Goal: Transaction & Acquisition: Purchase product/service

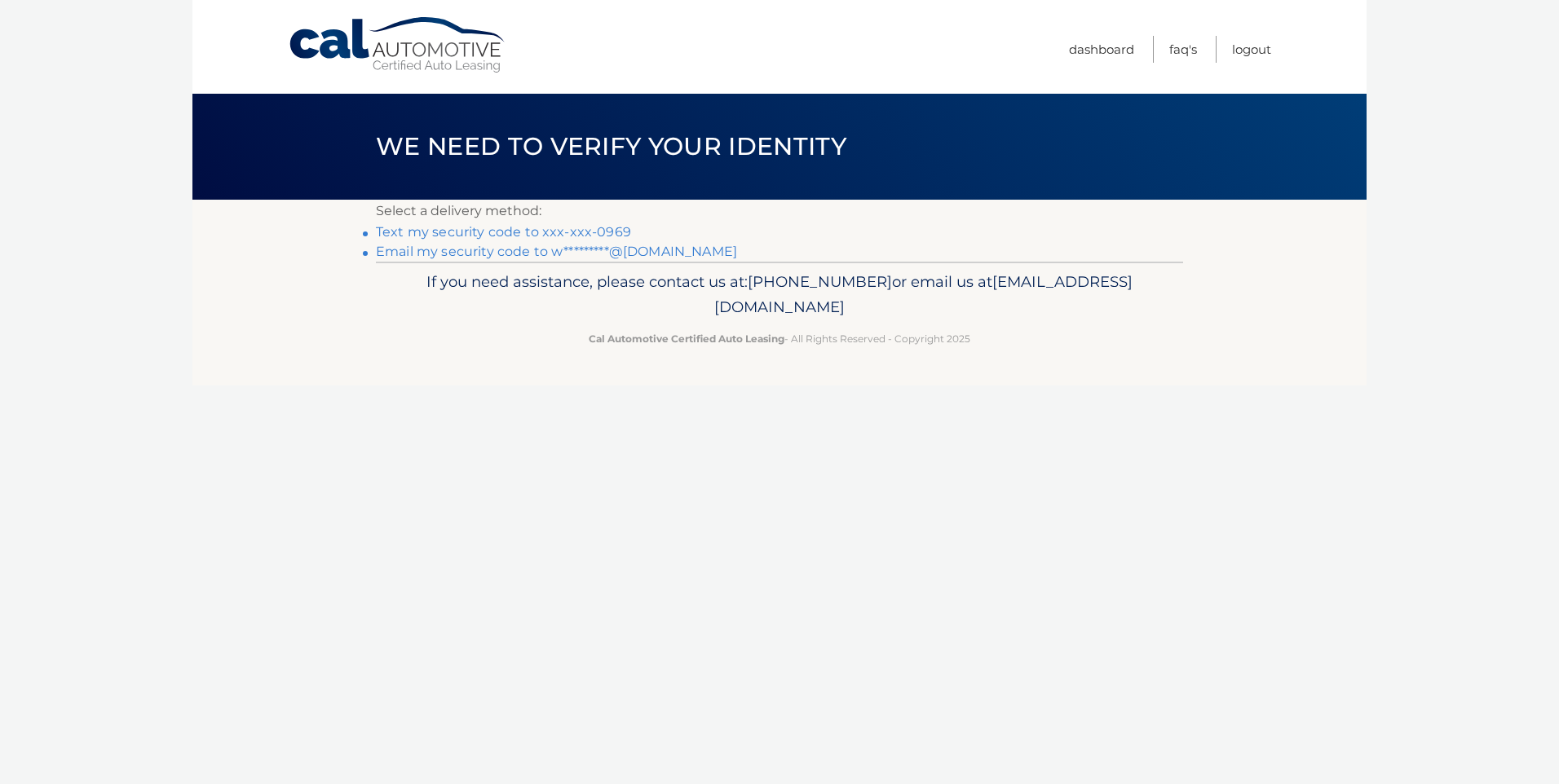
click at [523, 235] on link "Text my security code to xxx-xxx-0969" at bounding box center [503, 232] width 255 height 16
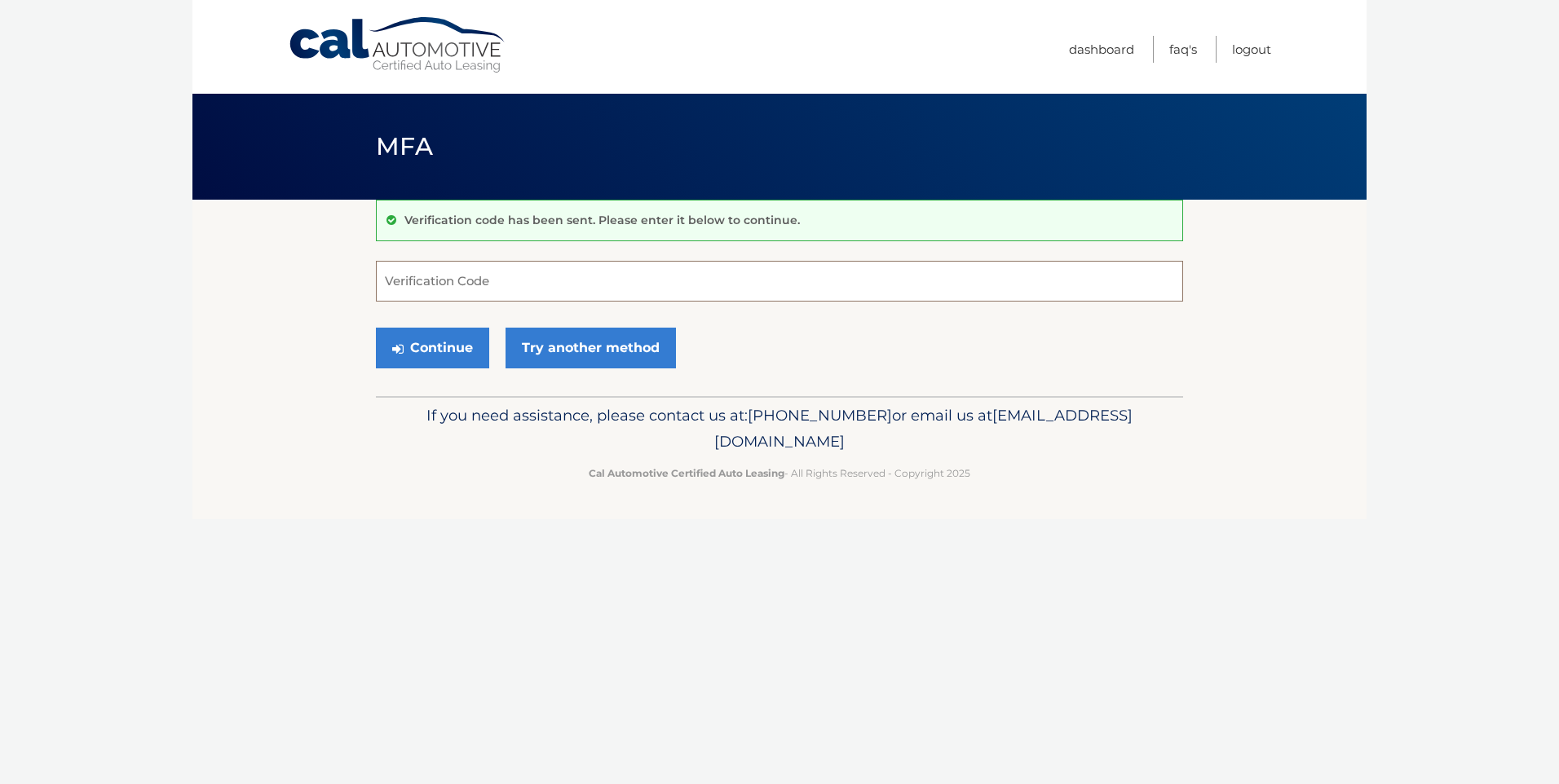
click at [425, 283] on input "Verification Code" at bounding box center [779, 281] width 807 height 41
type input "493547"
click at [439, 353] on button "Continue" at bounding box center [432, 347] width 113 height 41
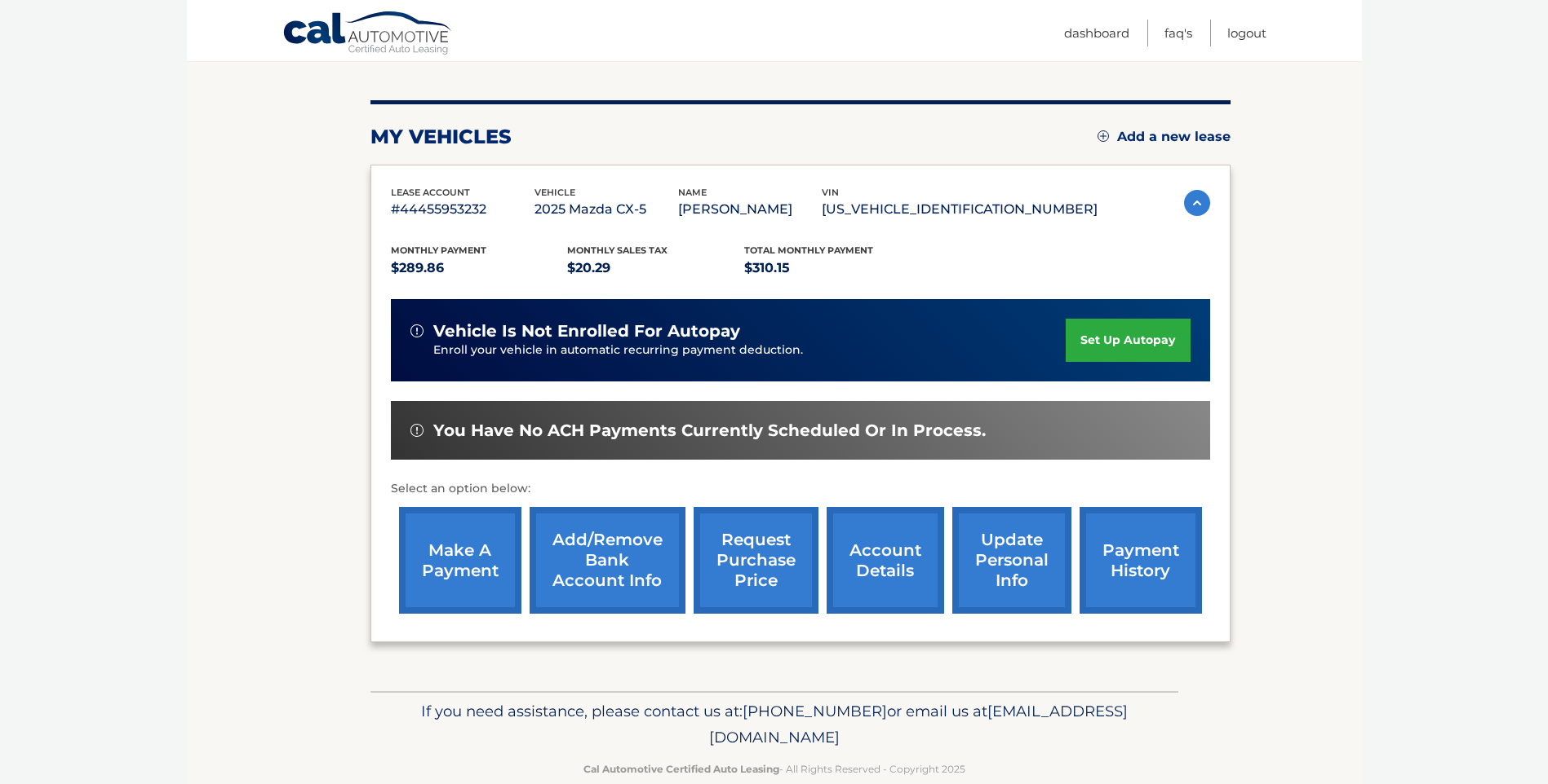
scroll to position [204, 0]
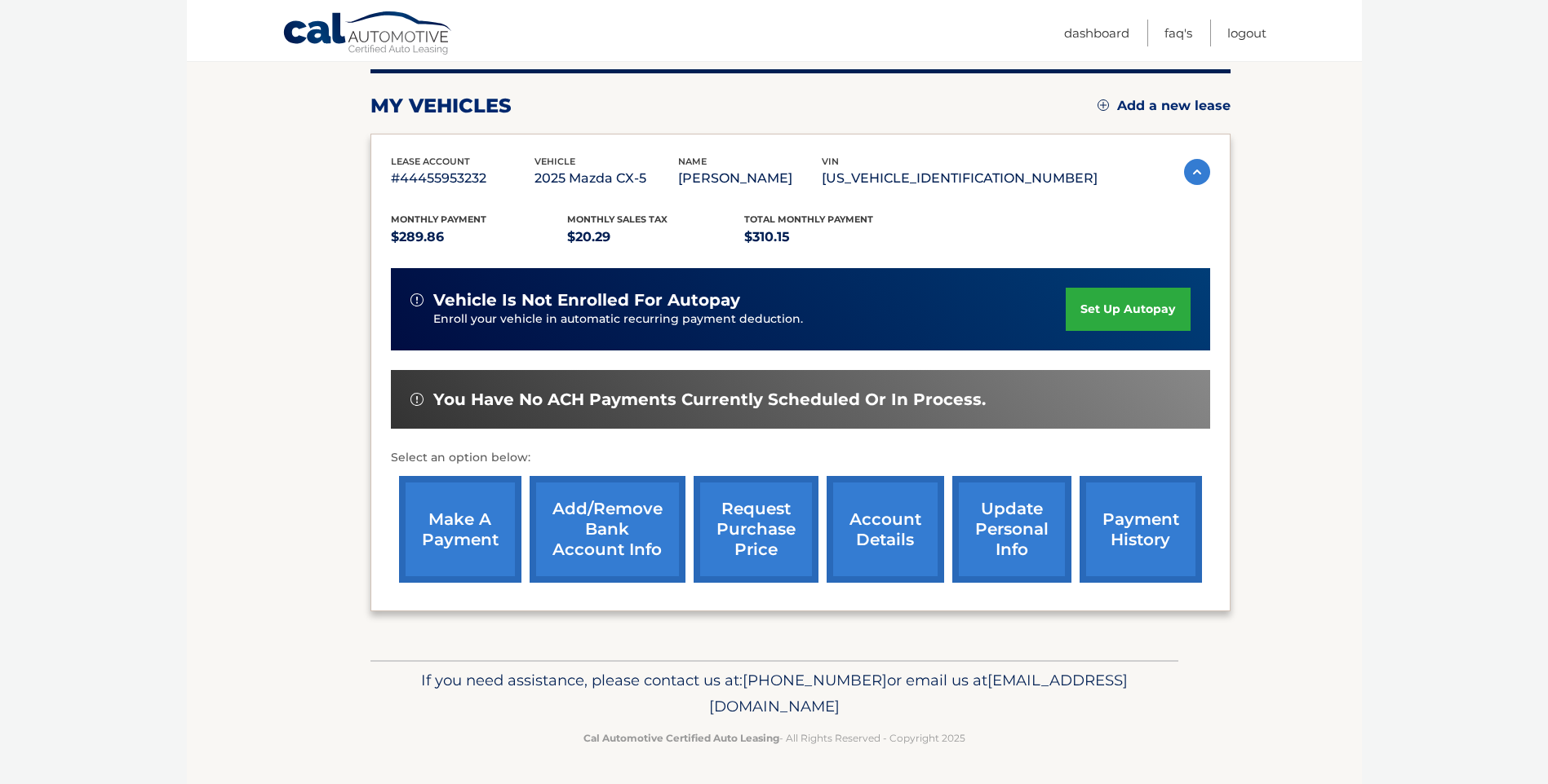
click at [466, 535] on link "make a payment" at bounding box center [460, 530] width 123 height 107
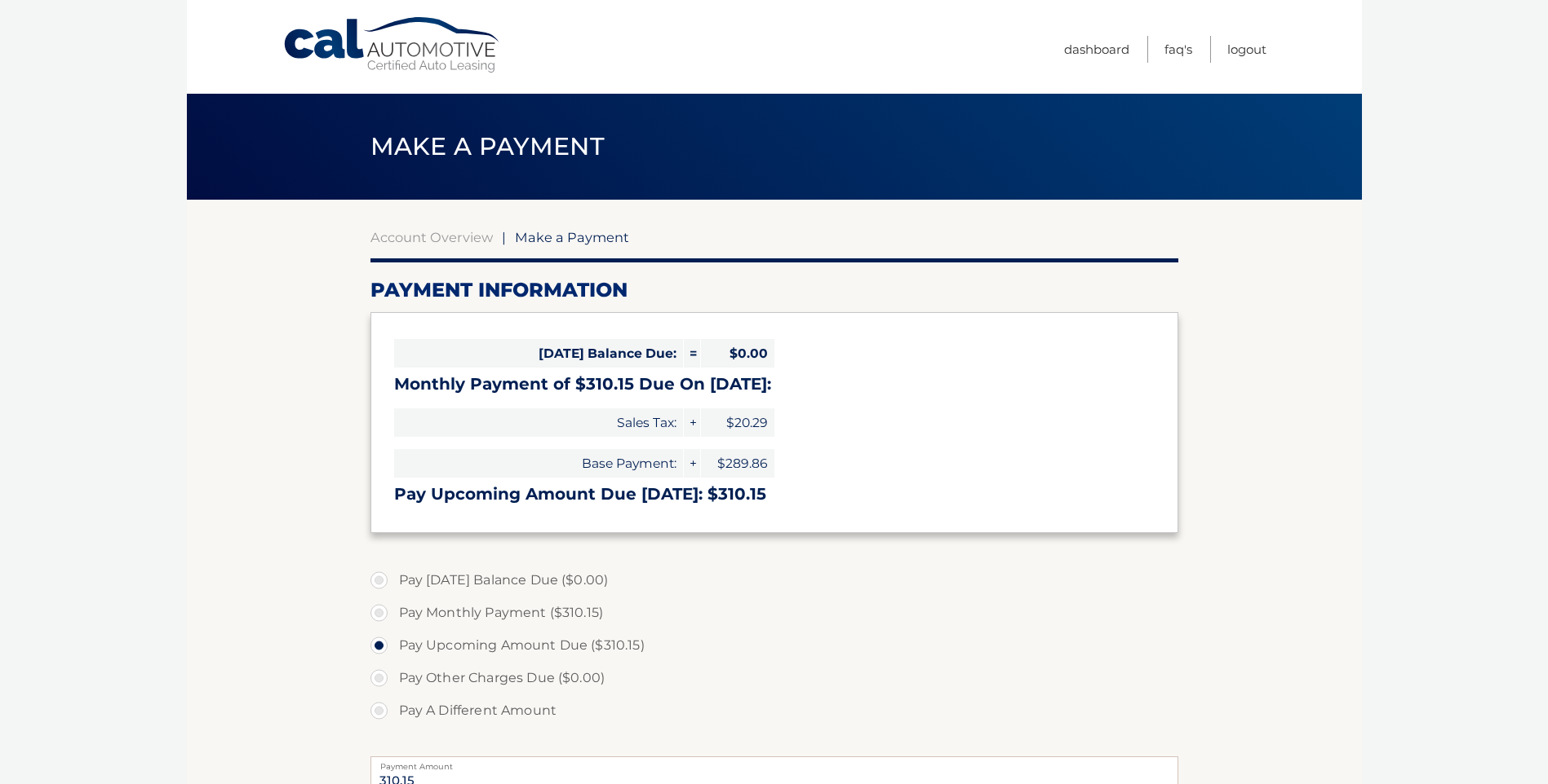
select select "MDMyNzkxNjItMjc4OS00MjFmLTgxNWMtZDE3ODE1N2U4NTll"
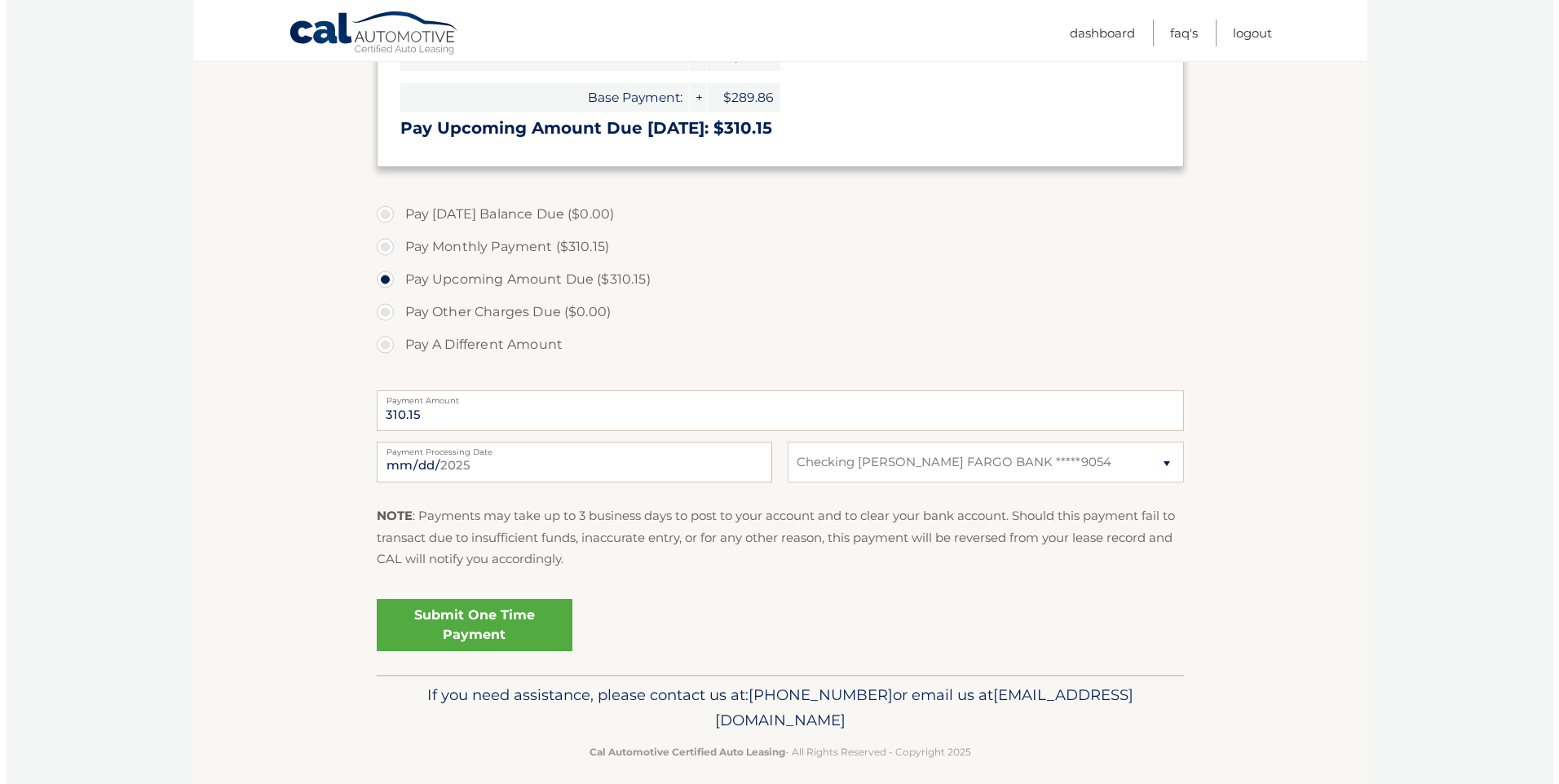
scroll to position [381, 0]
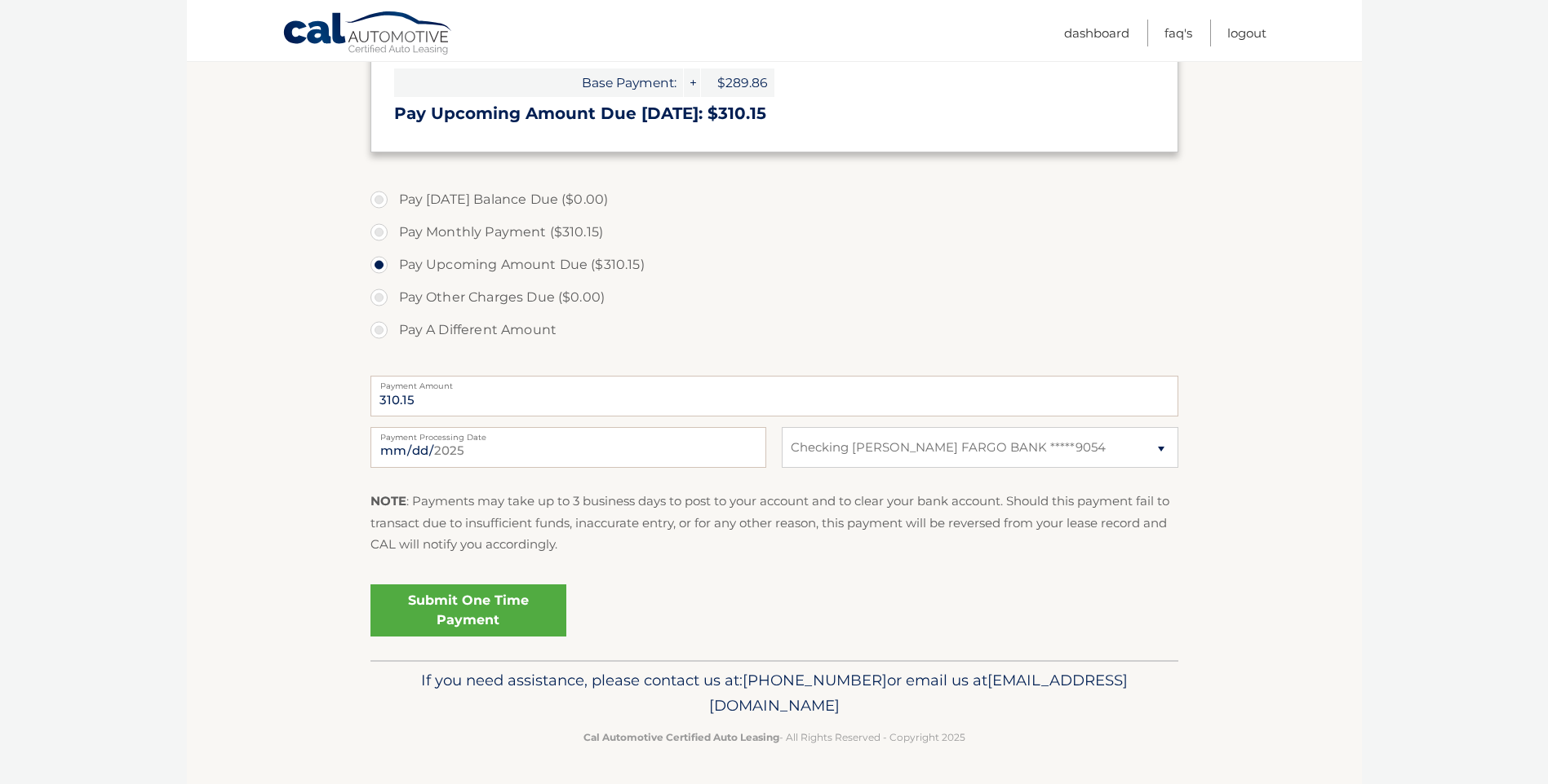
click at [493, 613] on link "Submit One Time Payment" at bounding box center [468, 611] width 196 height 52
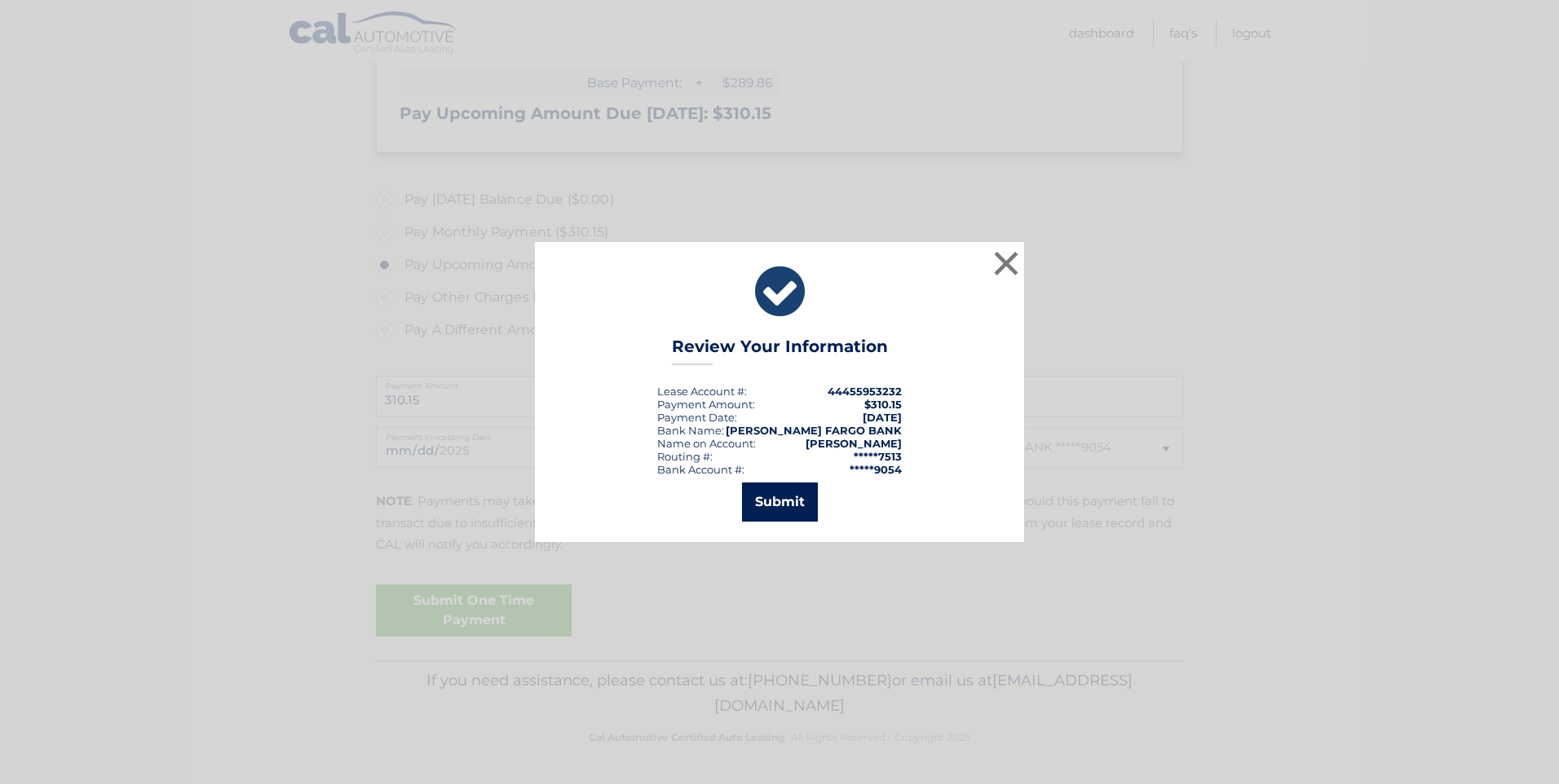
click at [769, 498] on button "Submit" at bounding box center [780, 502] width 76 height 39
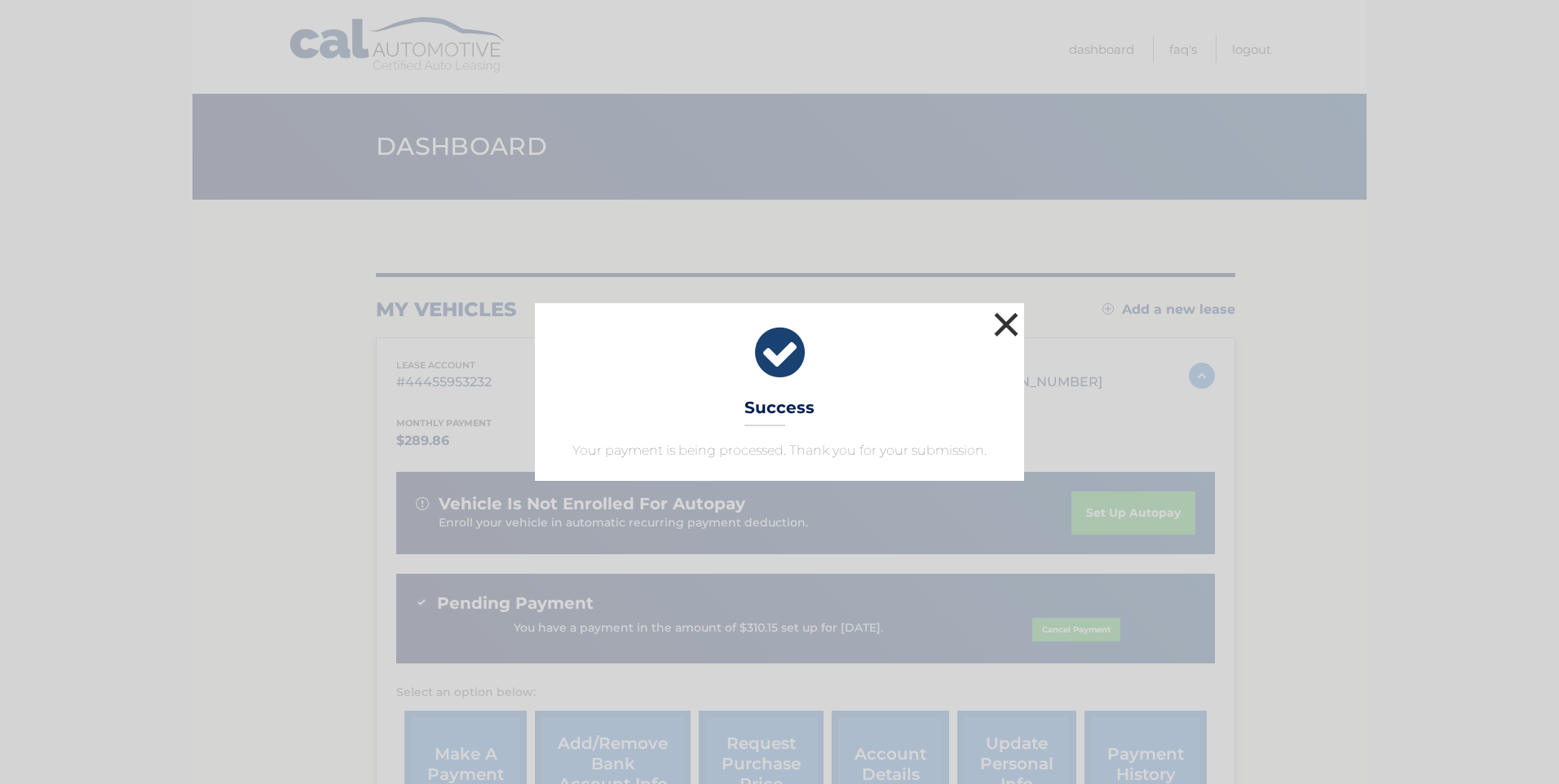
click at [1010, 319] on button "×" at bounding box center [1006, 324] width 32 height 32
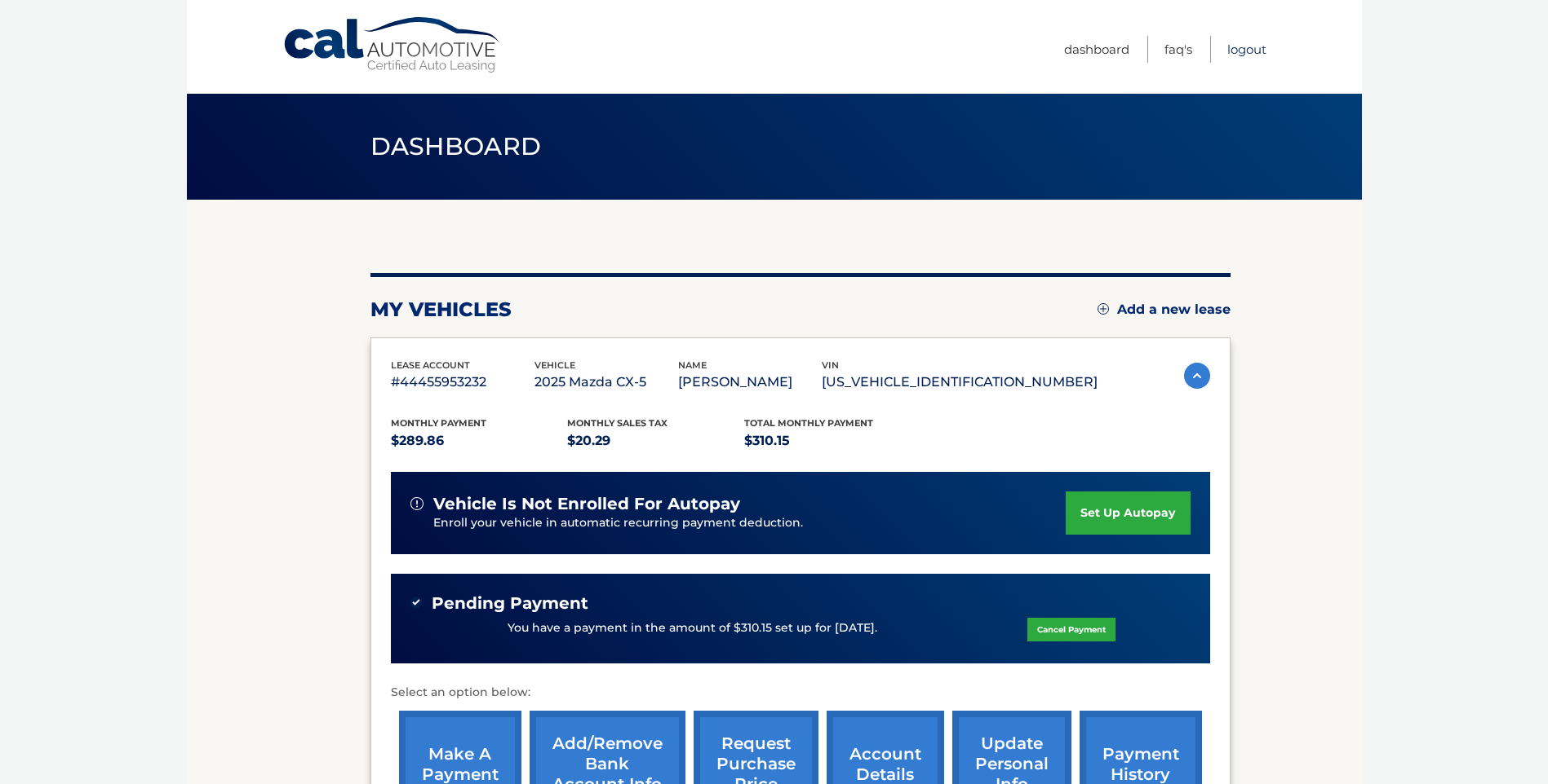
click at [1243, 54] on link "Logout" at bounding box center [1246, 49] width 39 height 27
